Goal: Transaction & Acquisition: Purchase product/service

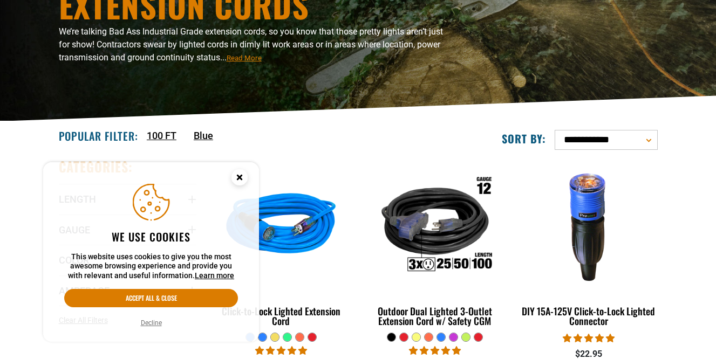
scroll to position [157, 0]
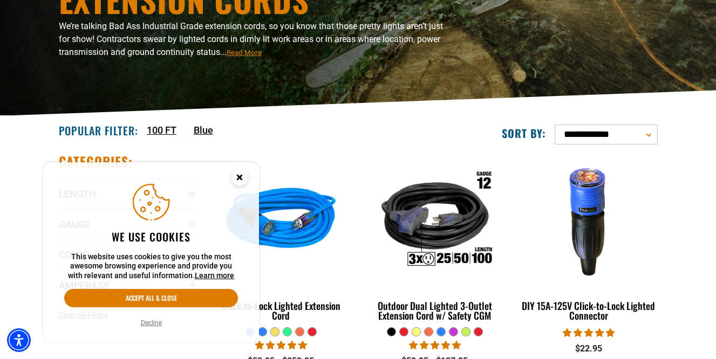
click at [240, 179] on icon "Cookie Consent" at bounding box center [239, 177] width 4 height 4
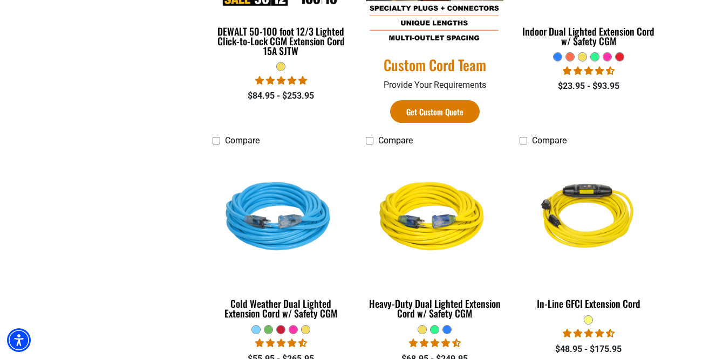
scroll to position [700, 0]
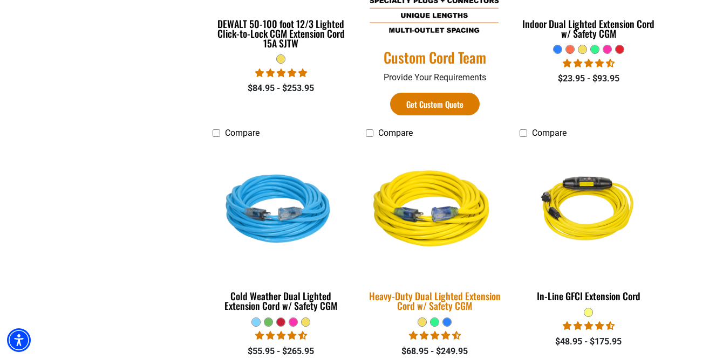
click at [430, 301] on div "Heavy-Duty Dual Lighted Extension Cord w/ Safety CGM" at bounding box center [435, 300] width 138 height 19
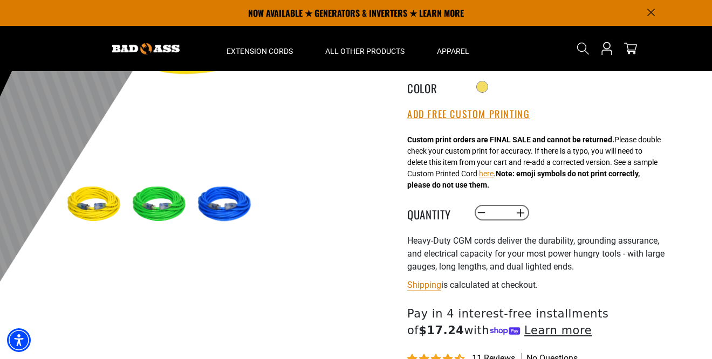
scroll to position [239, 0]
